Goal: Use online tool/utility: Utilize a website feature to perform a specific function

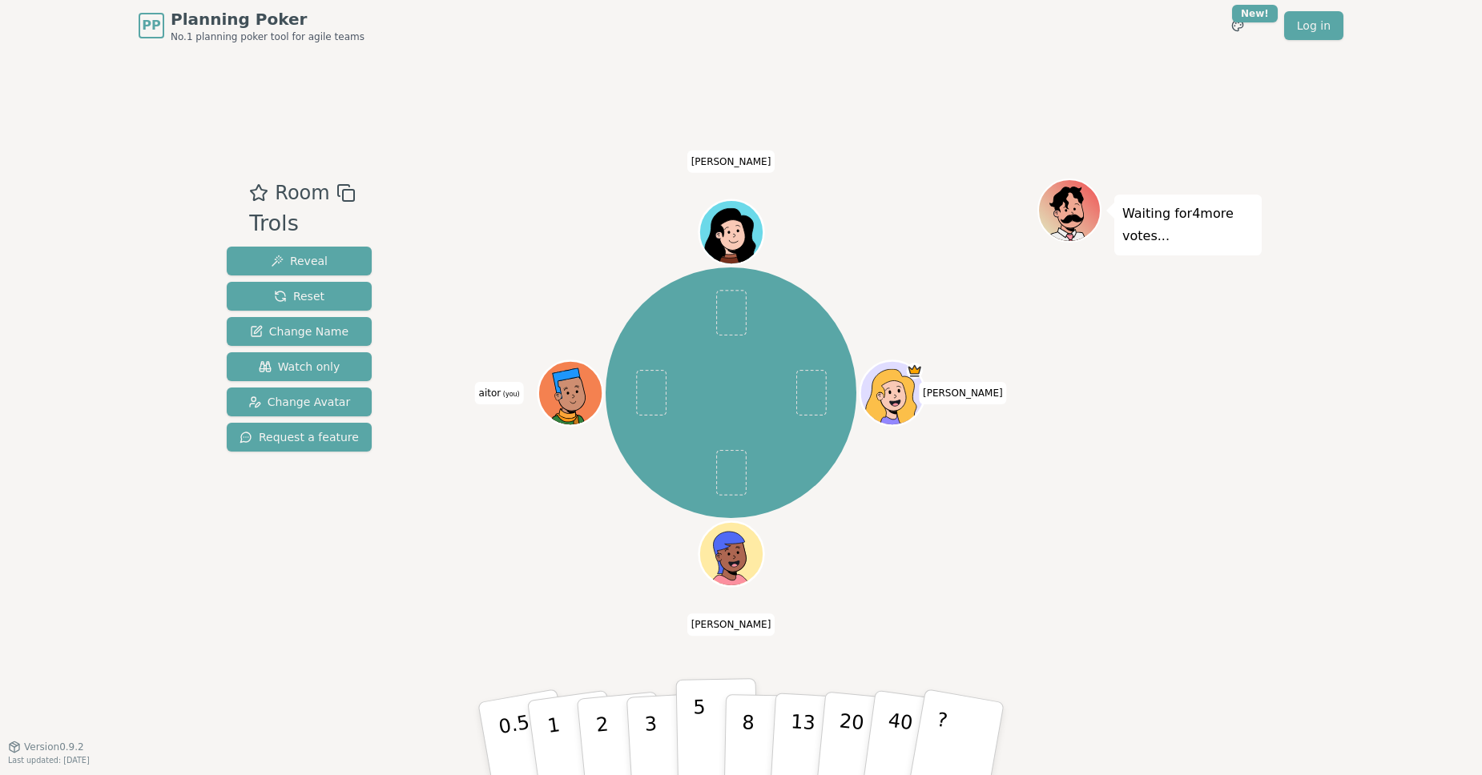
click at [693, 721] on button "5" at bounding box center [717, 739] width 83 height 122
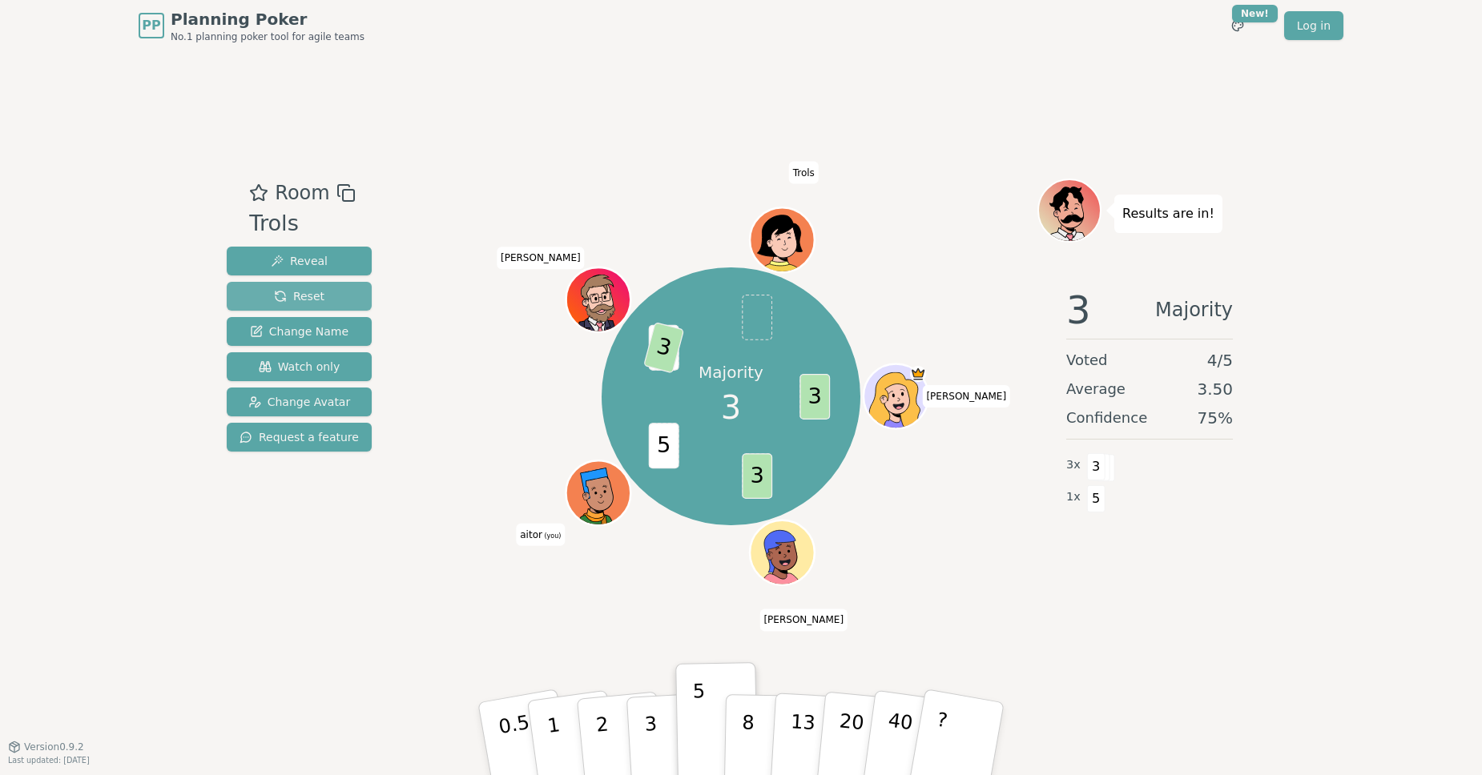
click at [317, 302] on span "Reset" at bounding box center [299, 296] width 50 height 16
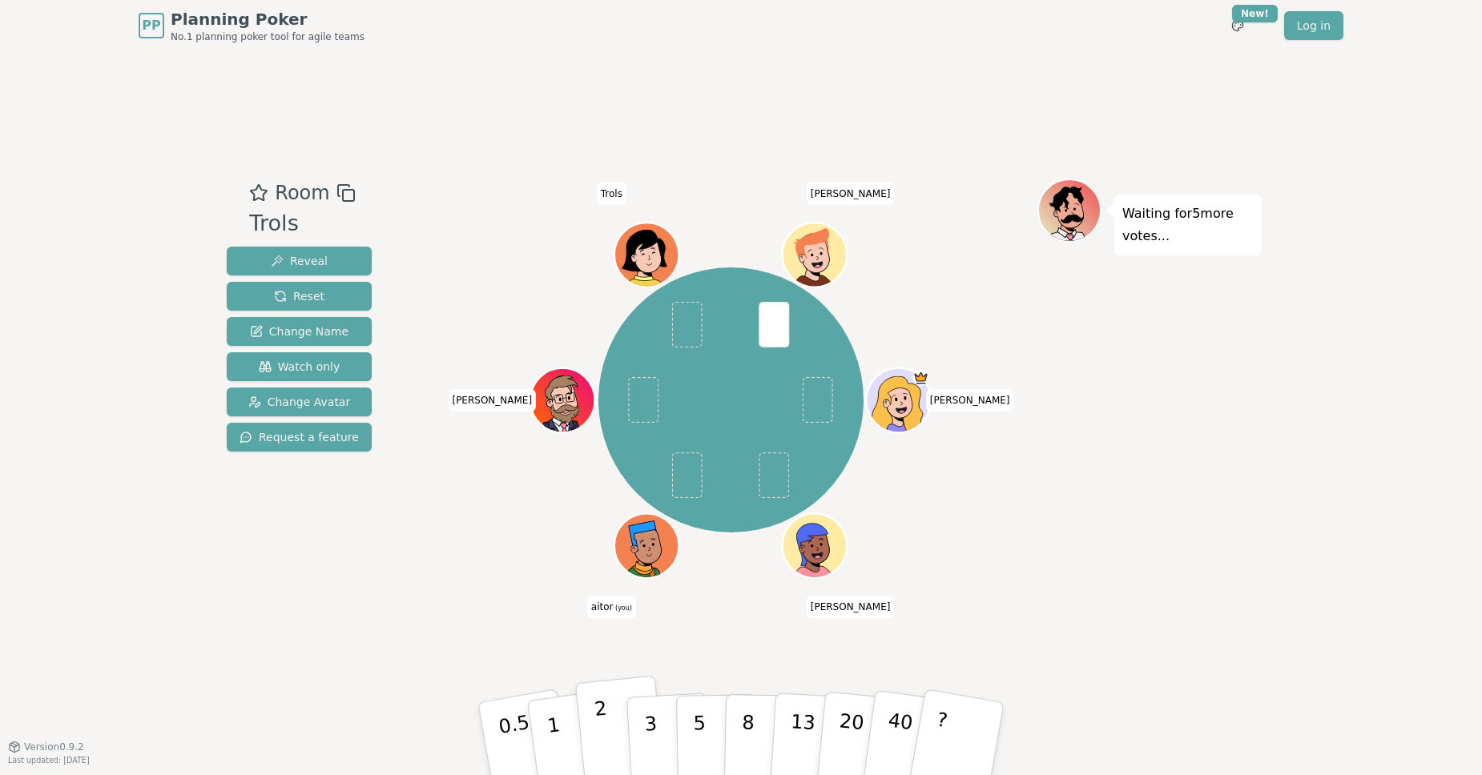
click at [630, 727] on button "3" at bounding box center [669, 755] width 87 height 125
click at [594, 728] on button "2" at bounding box center [620, 739] width 91 height 127
click at [597, 717] on p "2" at bounding box center [604, 741] width 21 height 87
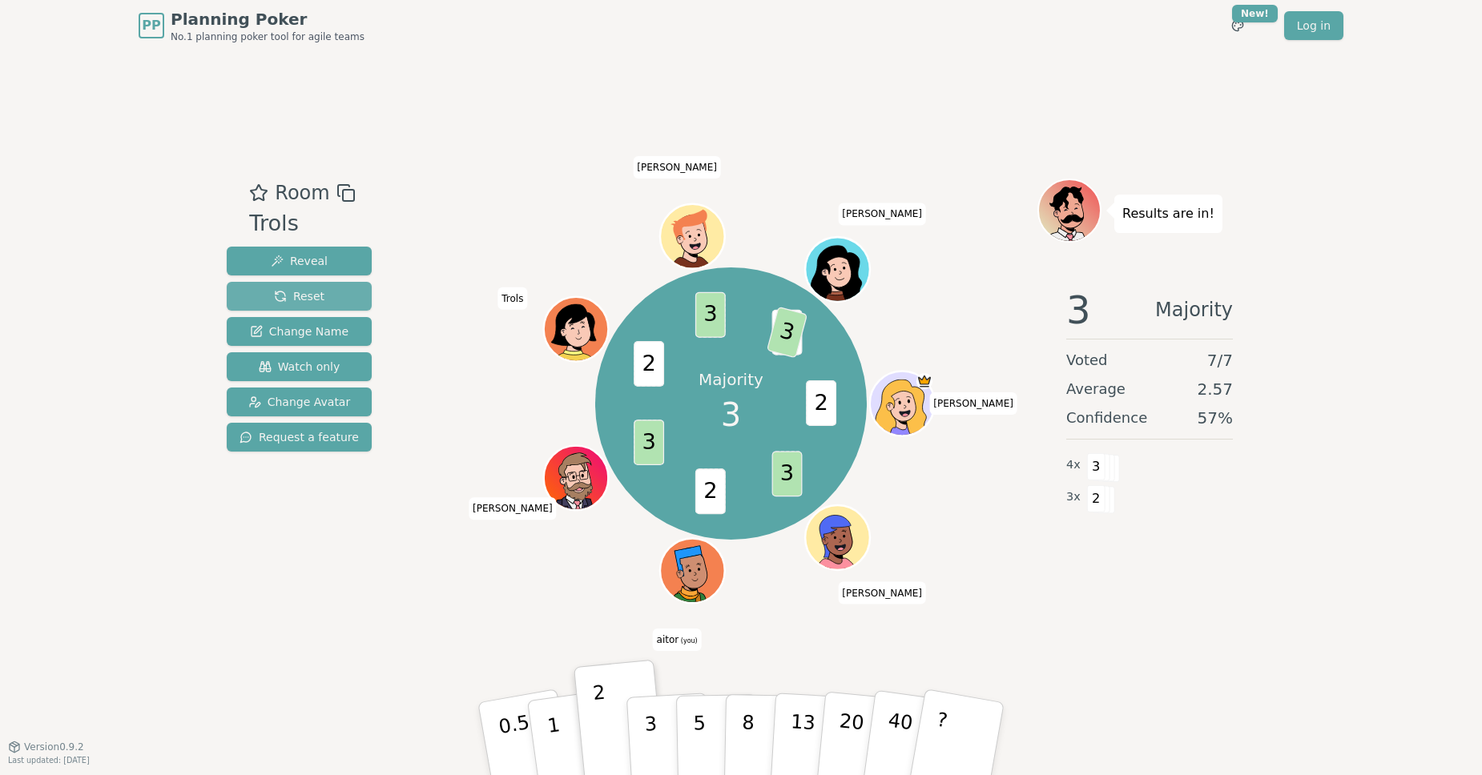
click at [294, 296] on span "Reset" at bounding box center [299, 296] width 50 height 16
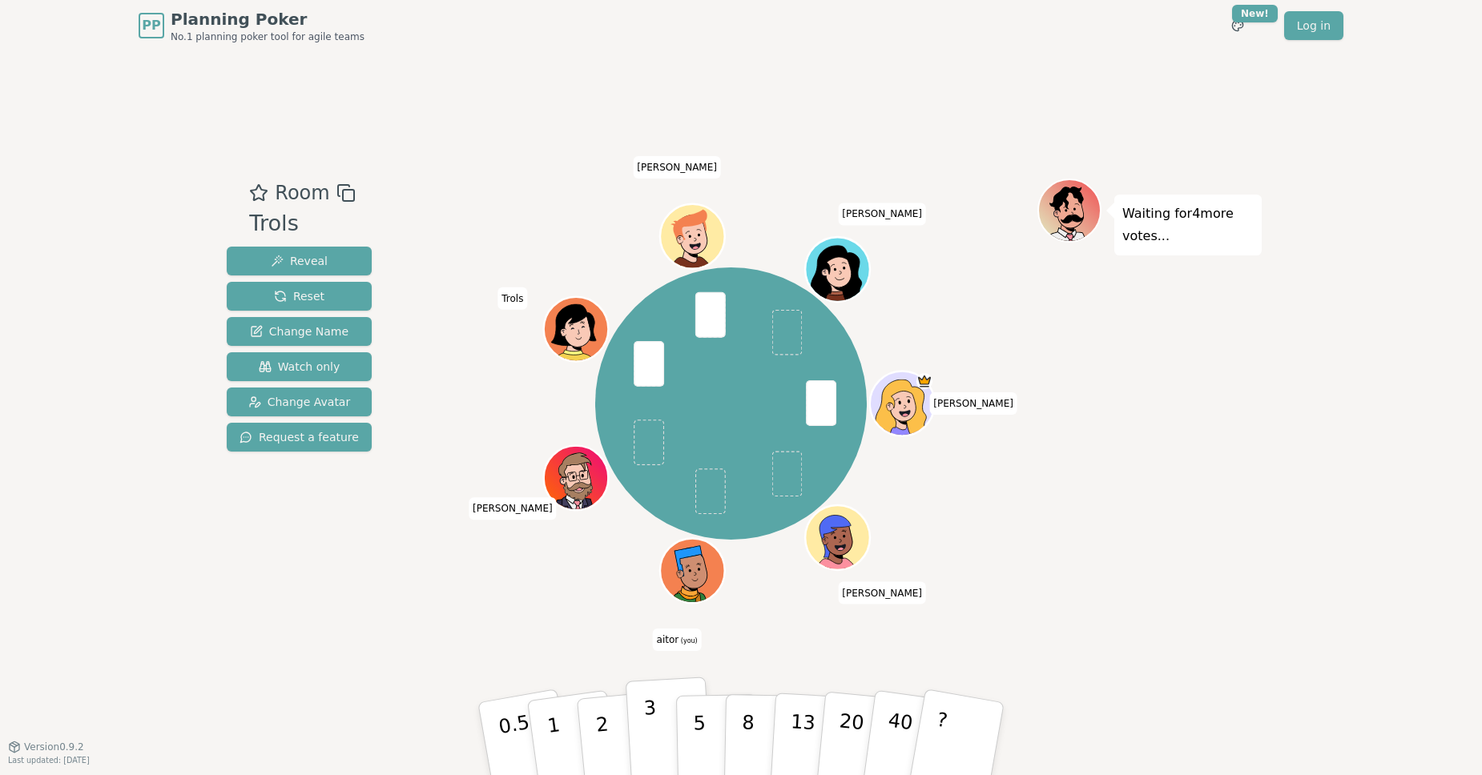
click at [652, 735] on p "3" at bounding box center [652, 740] width 18 height 87
click at [713, 739] on button "5" at bounding box center [717, 739] width 83 height 122
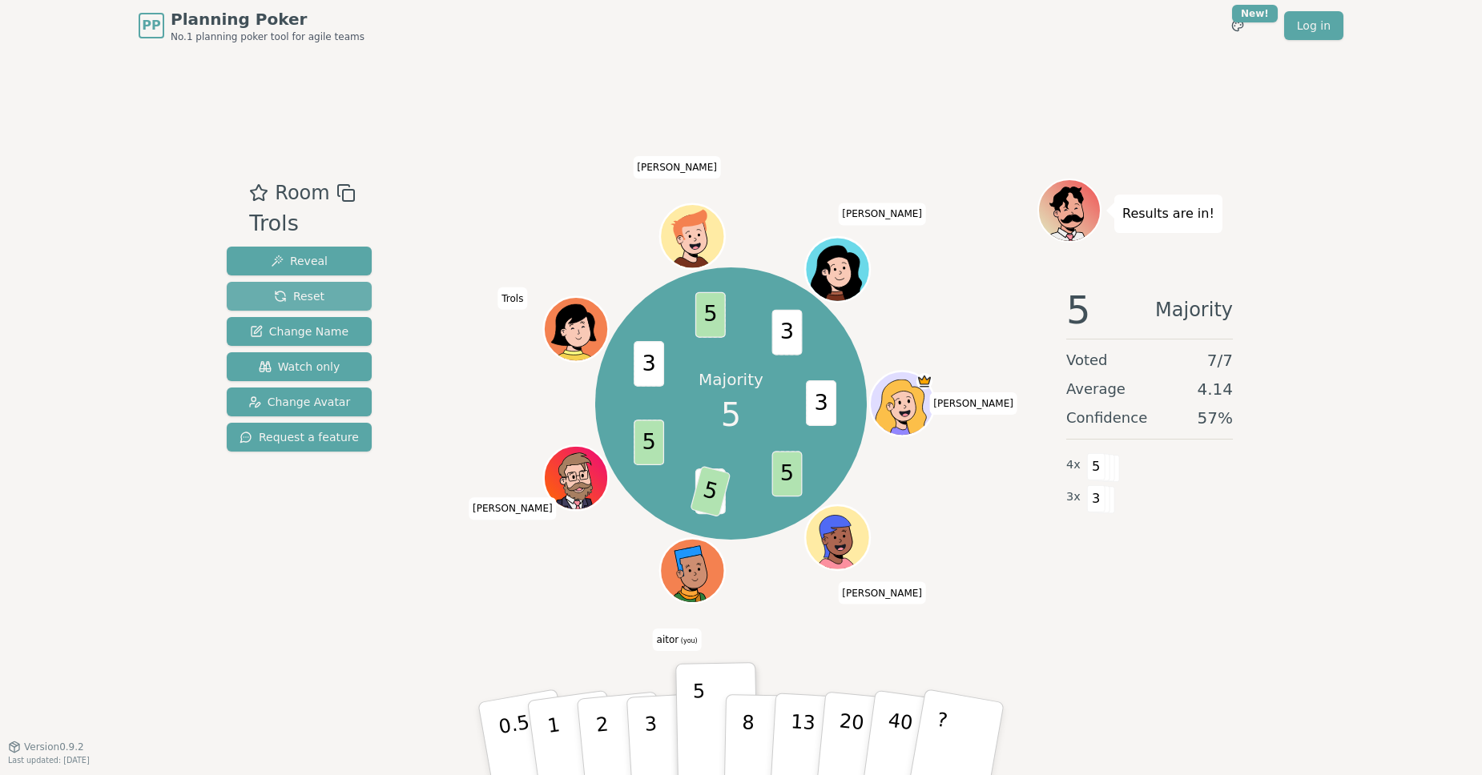
click at [326, 303] on button "Reset" at bounding box center [299, 296] width 145 height 29
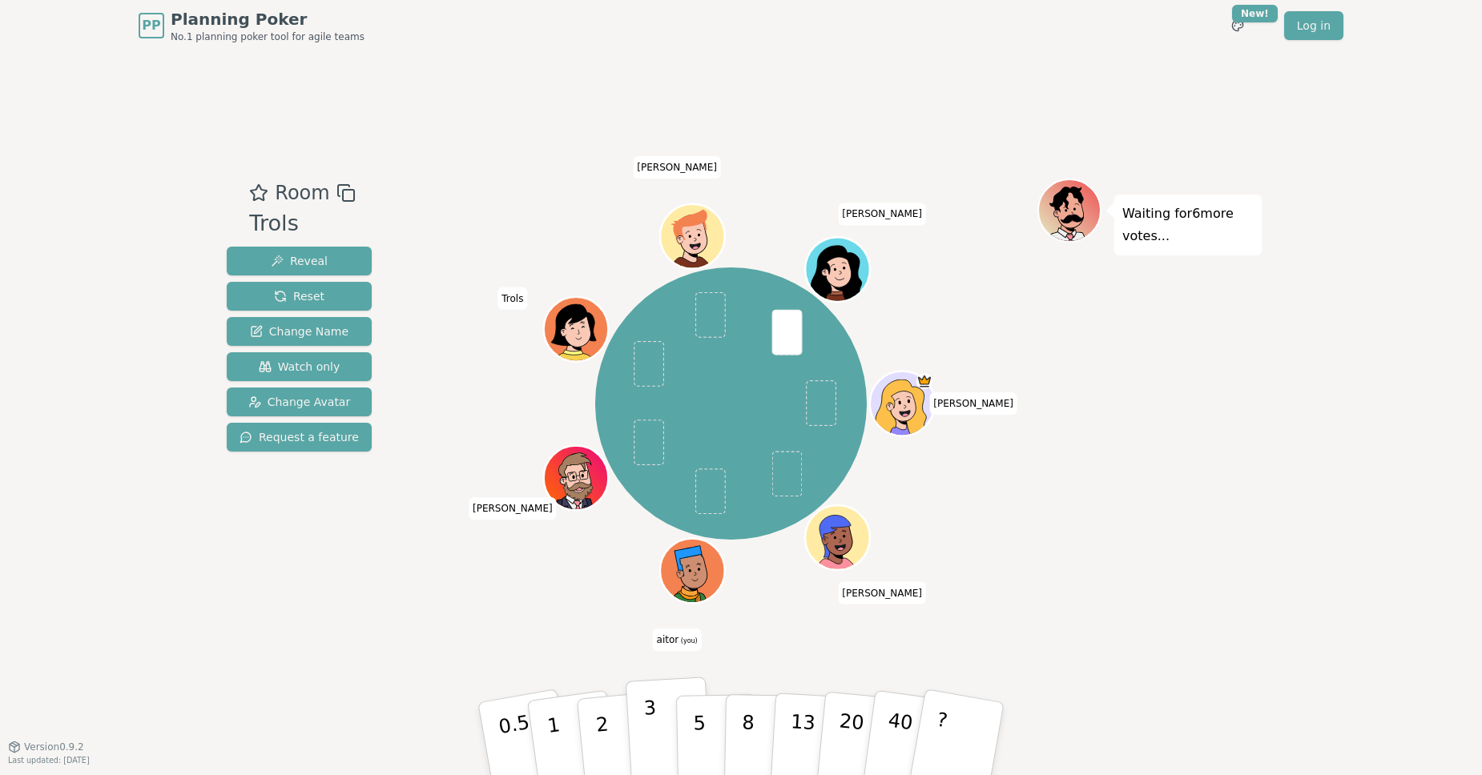
click at [645, 727] on button "3" at bounding box center [669, 739] width 87 height 125
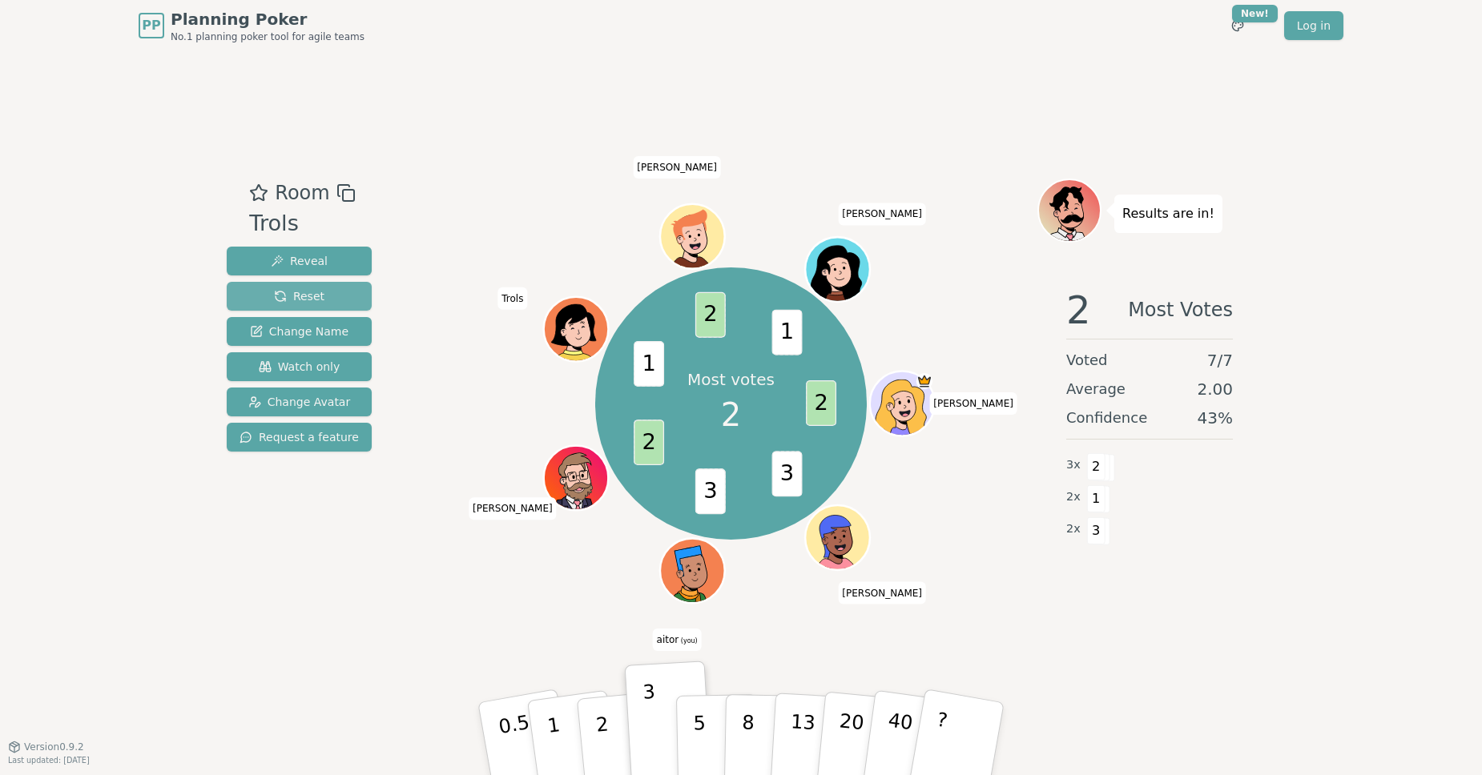
click at [328, 294] on button "Reset" at bounding box center [299, 296] width 145 height 29
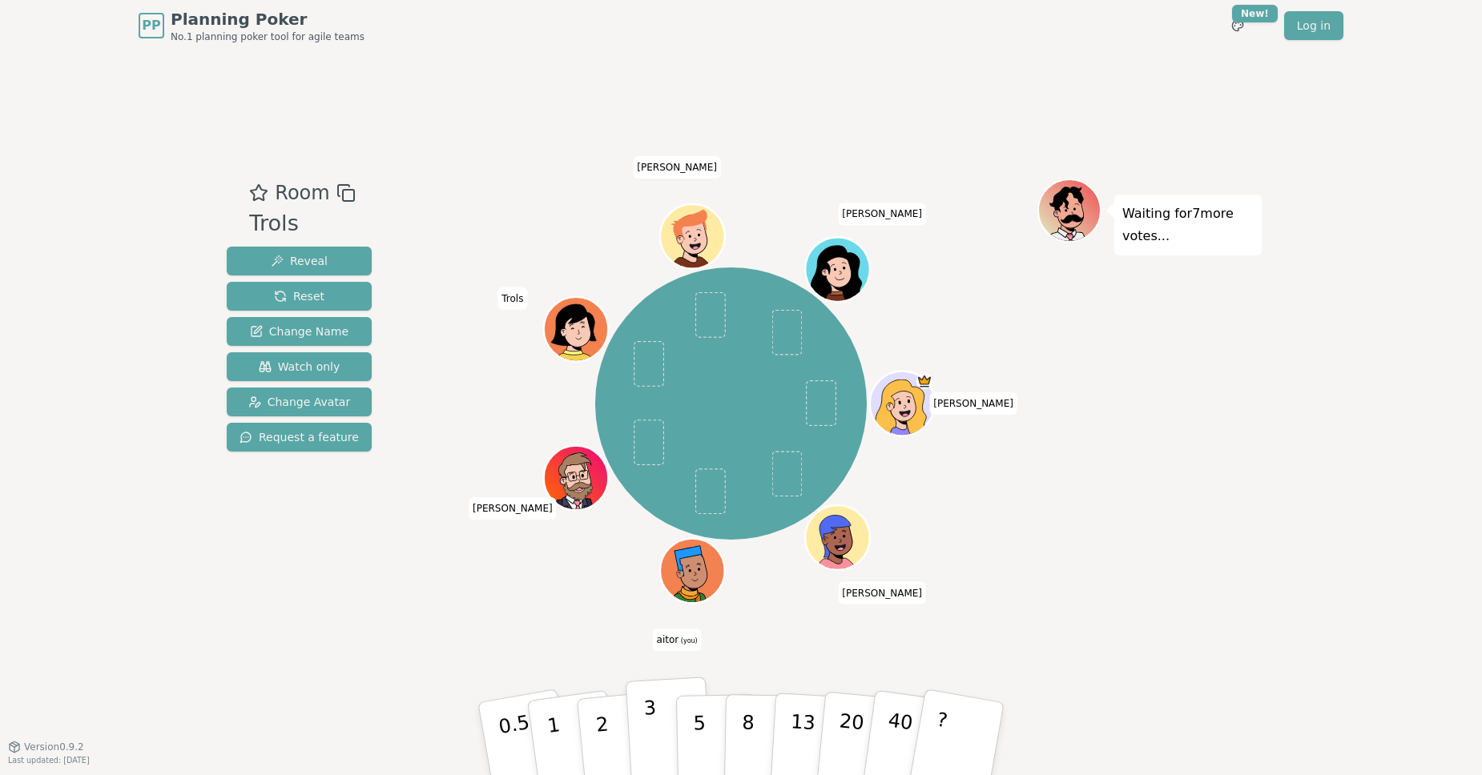
click at [662, 727] on button "3" at bounding box center [669, 739] width 87 height 125
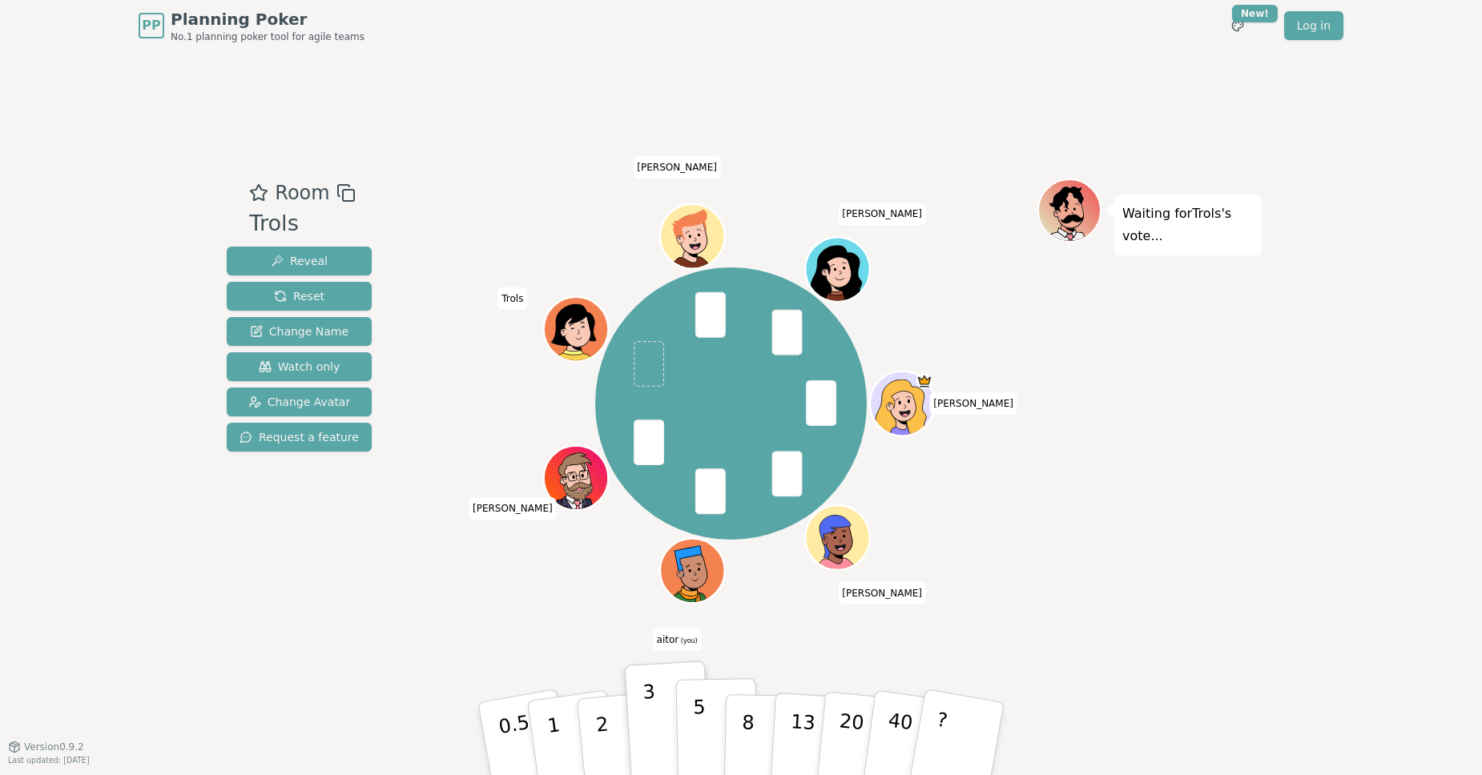
click at [693, 732] on button "5" at bounding box center [717, 739] width 83 height 122
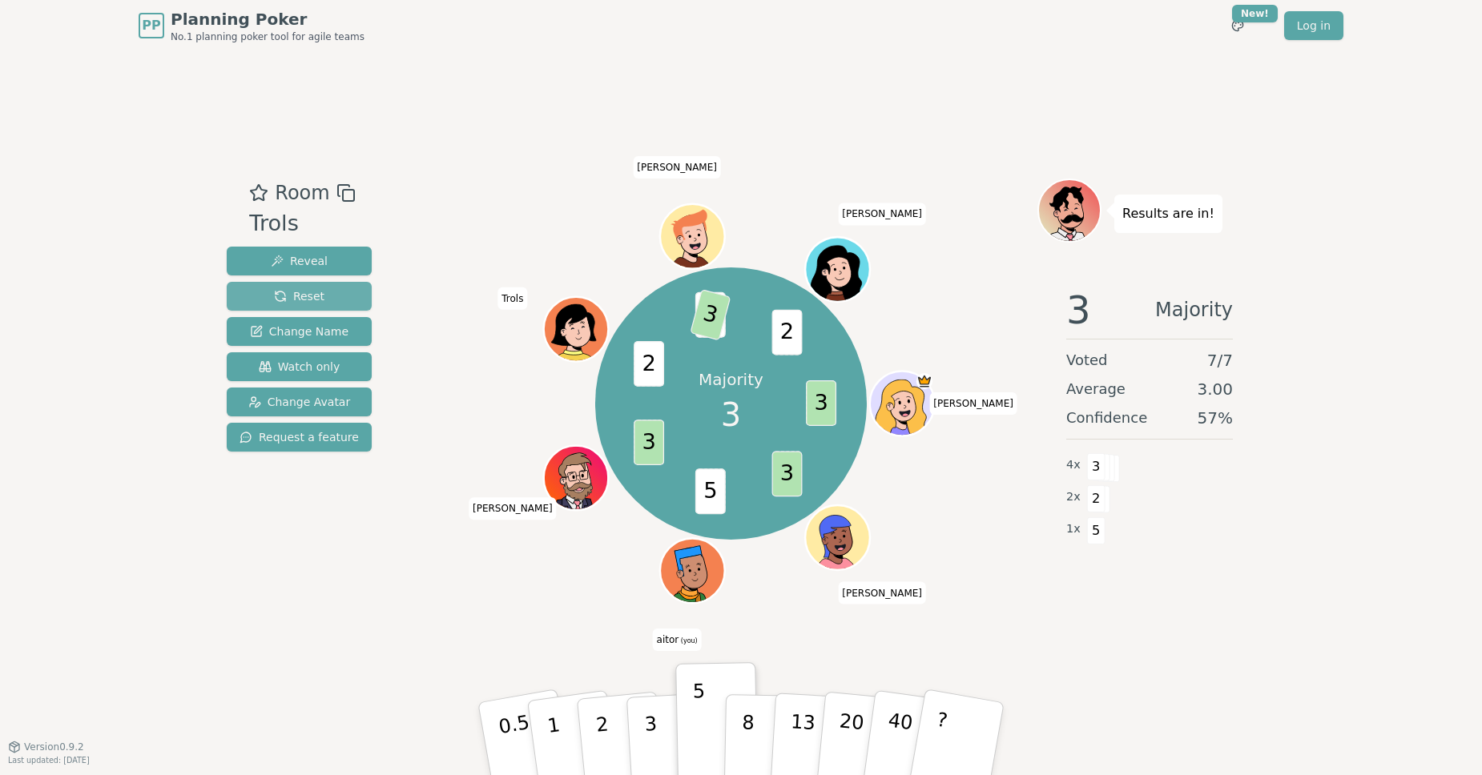
click at [275, 292] on span "Reset" at bounding box center [299, 296] width 50 height 16
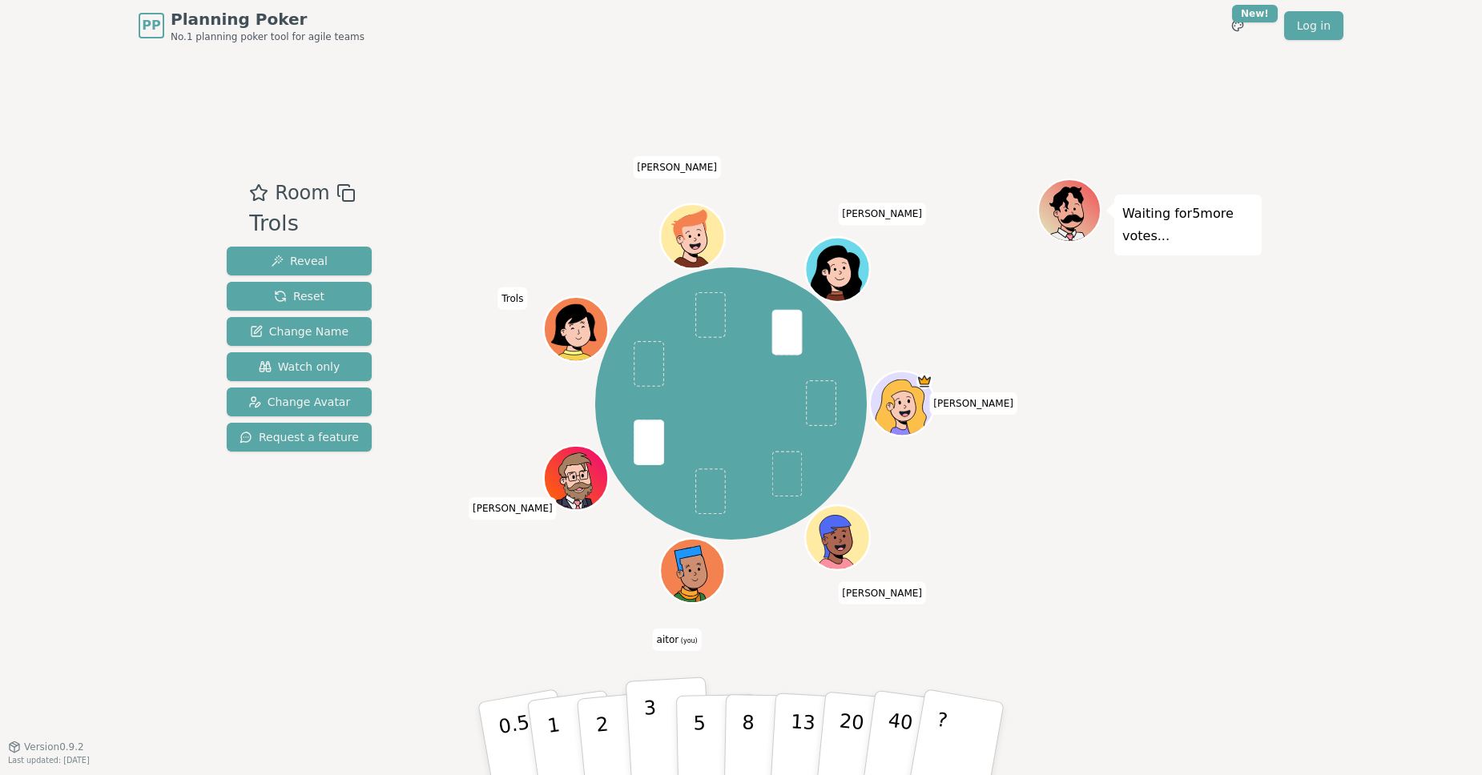
click at [661, 704] on button "3" at bounding box center [669, 739] width 87 height 125
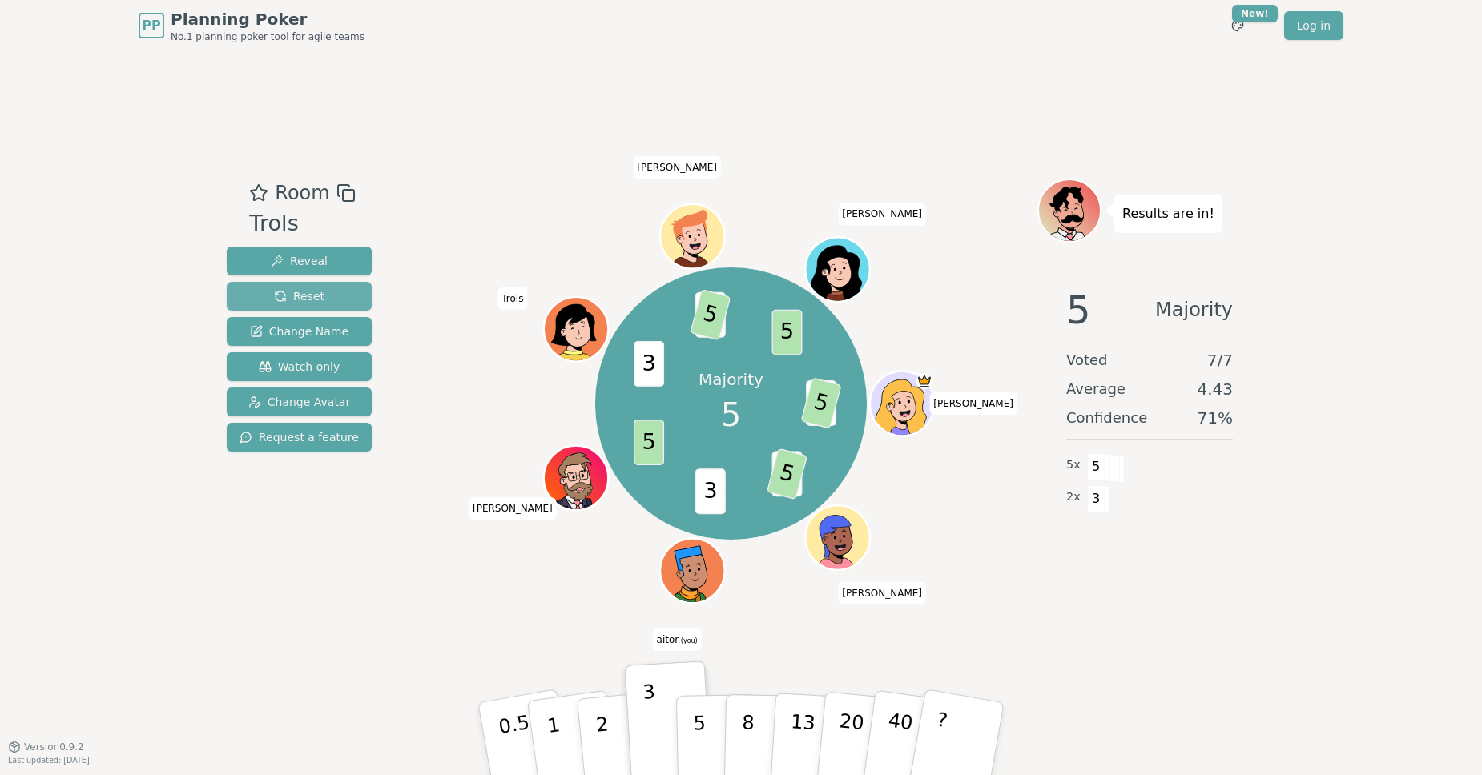
click at [271, 295] on button "Reset" at bounding box center [299, 296] width 145 height 29
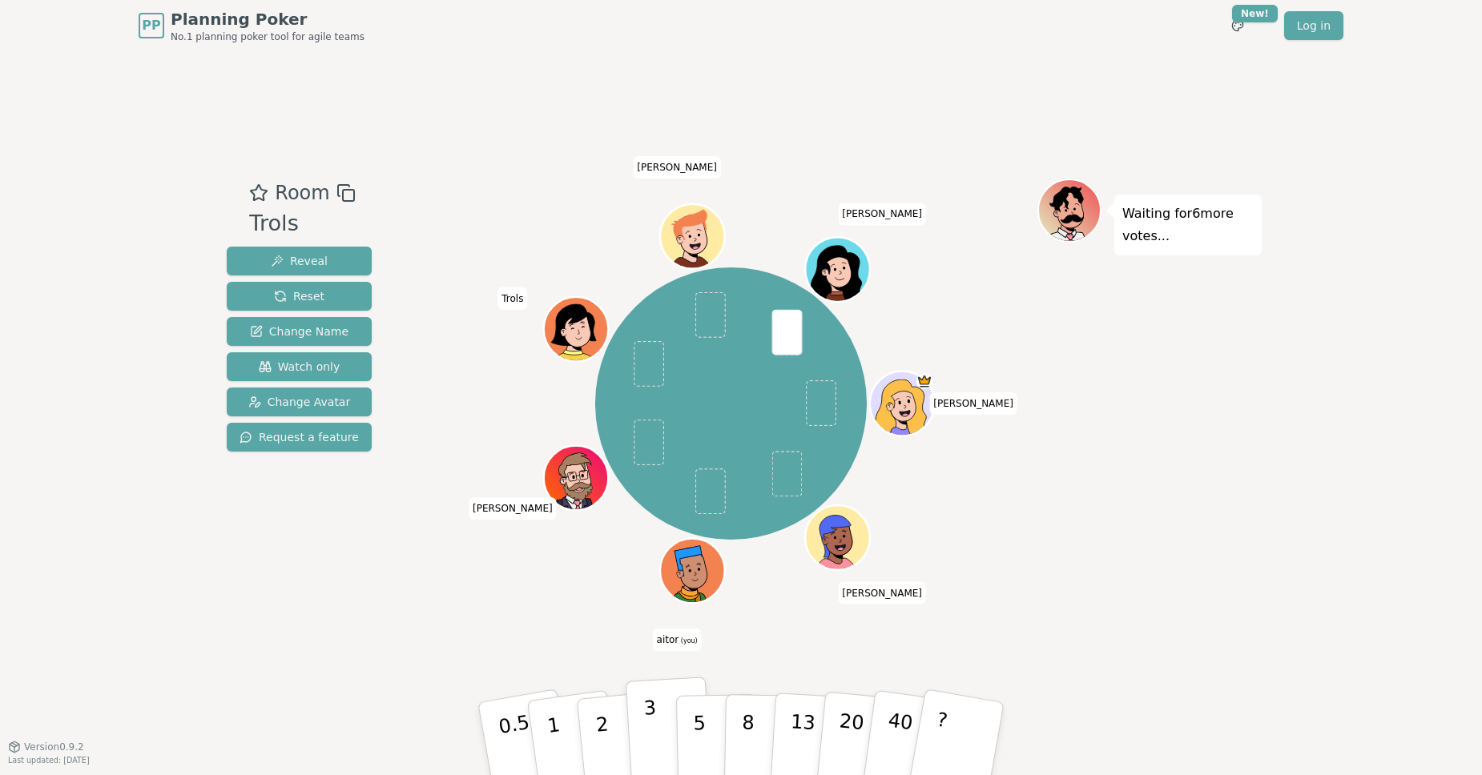
click at [660, 705] on button "3" at bounding box center [669, 739] width 87 height 125
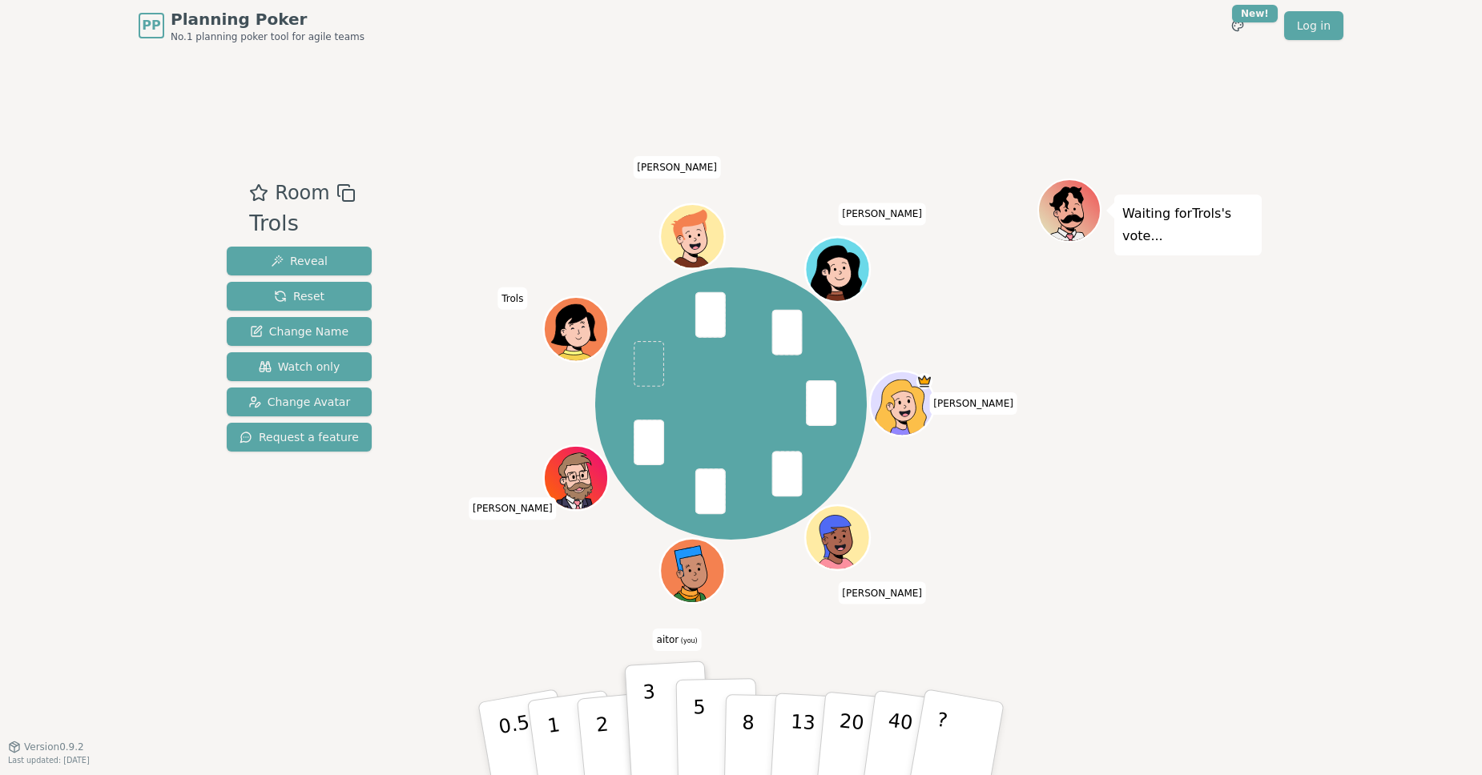
click at [703, 733] on p "5" at bounding box center [700, 739] width 14 height 87
click at [652, 717] on p "3" at bounding box center [652, 740] width 18 height 87
